Goal: Navigation & Orientation: Find specific page/section

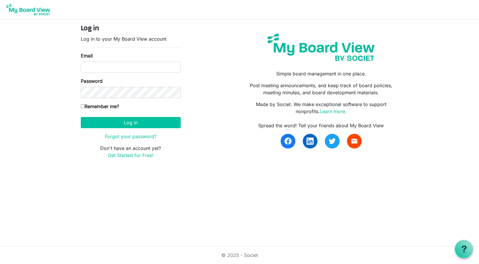
click at [143, 75] on form "Log in Log in to your My Board View account Email Password Remember me? [GEOGRA…" at bounding box center [131, 91] width 100 height 134
click at [144, 66] on input "Email" at bounding box center [131, 67] width 100 height 11
type input "[PERSON_NAME][EMAIL_ADDRESS][PERSON_NAME][DOMAIN_NAME]"
click at [82, 107] on input "Remember me?" at bounding box center [83, 106] width 4 height 4
checkbox input "true"
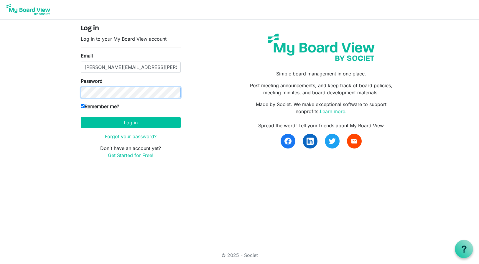
click at [81, 117] on button "Log in" at bounding box center [131, 122] width 100 height 11
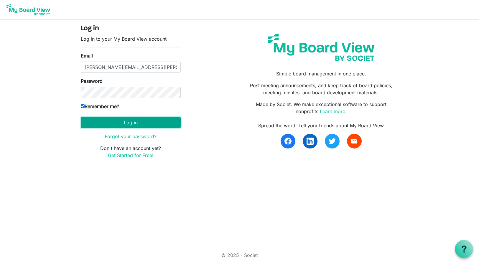
click at [132, 123] on button "Log in" at bounding box center [131, 122] width 100 height 11
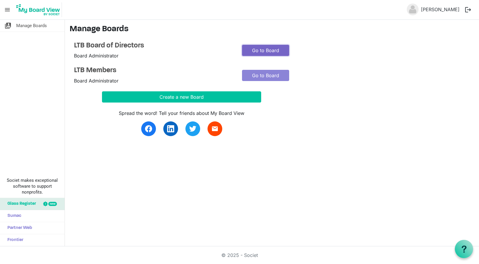
click at [263, 50] on link "Go to Board" at bounding box center [265, 50] width 47 height 11
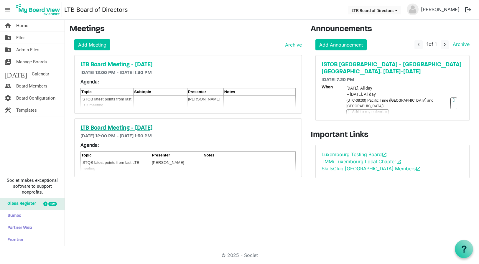
click at [161, 126] on h5 "LTB Board Meeting - [DATE]" at bounding box center [187, 128] width 215 height 7
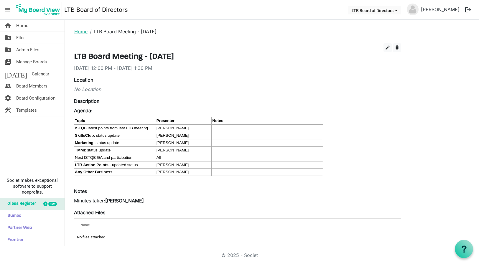
click at [79, 32] on link "Home" at bounding box center [80, 32] width 13 height 6
